Goal: Information Seeking & Learning: Check status

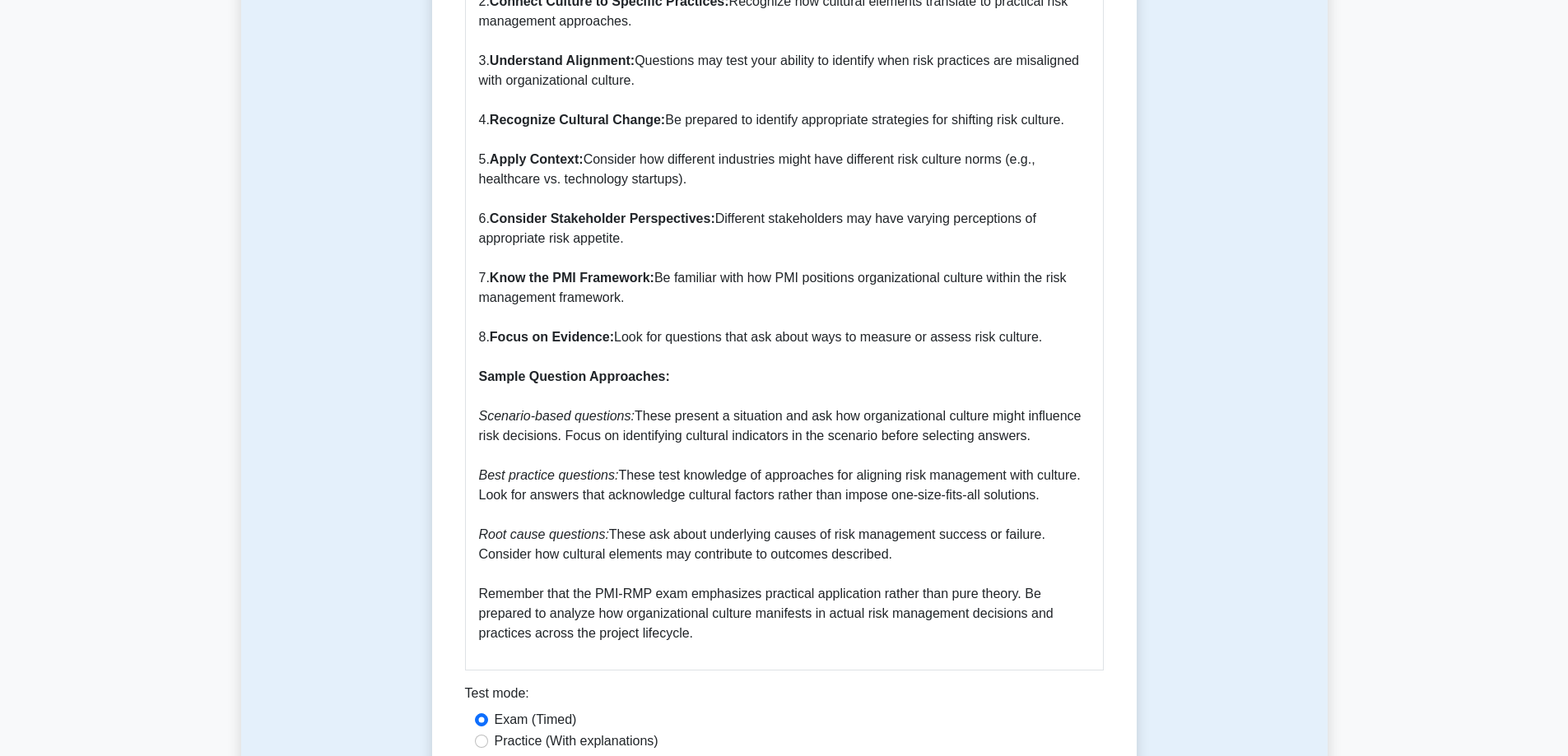
scroll to position [2222, 0]
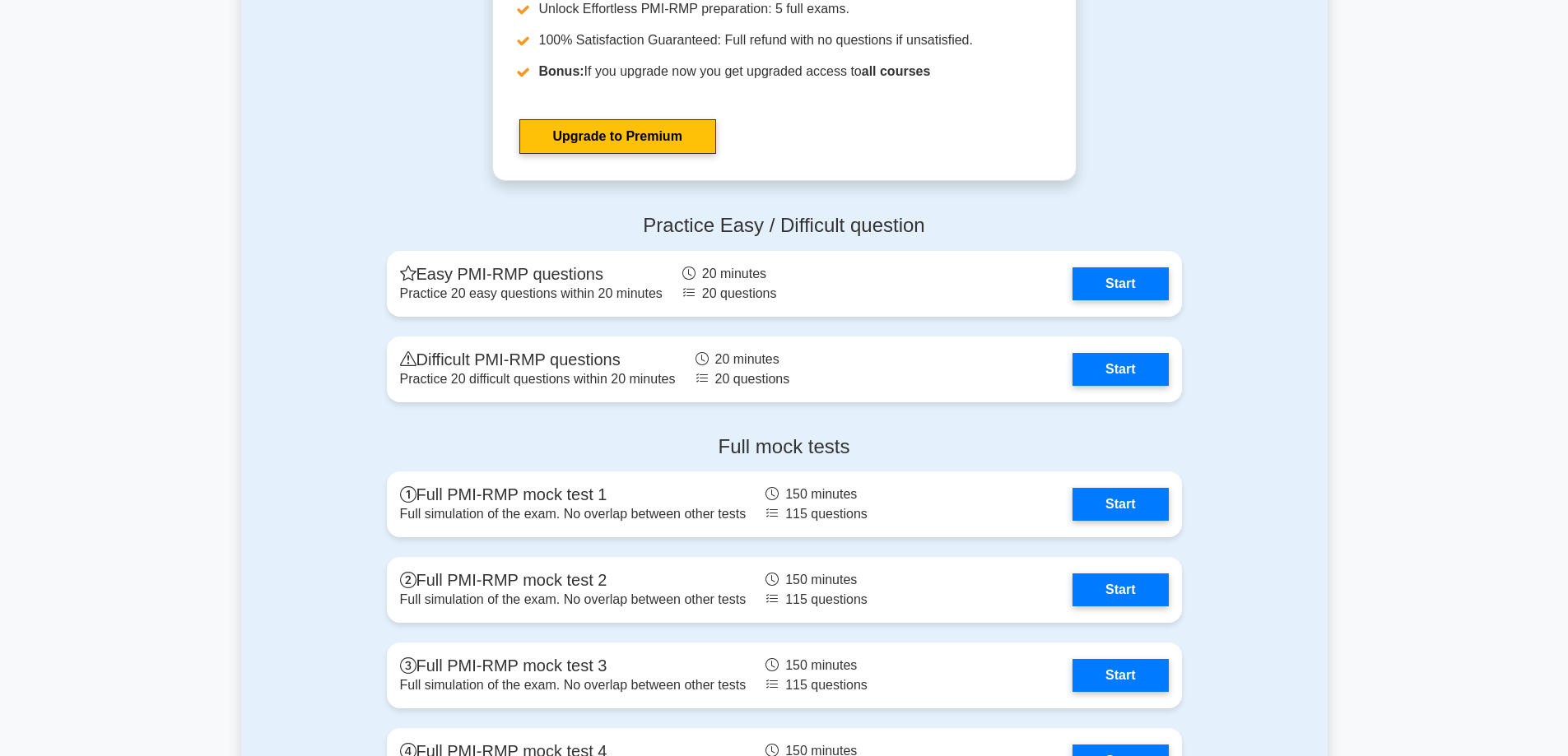
scroll to position [4355, 0]
